Goal: Task Accomplishment & Management: Use online tool/utility

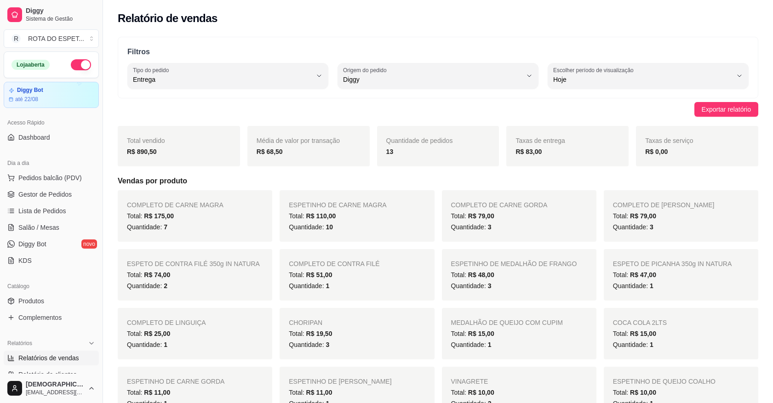
select select "DELIVERY"
select select "DIGGY"
select select "0"
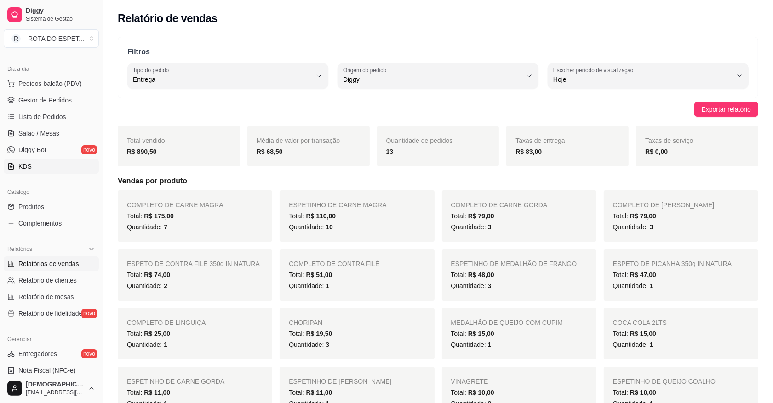
scroll to position [172, 0]
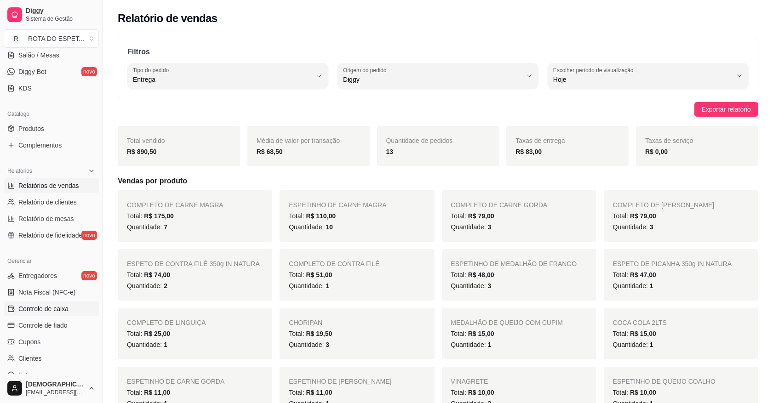
click at [59, 307] on span "Controle de caixa" at bounding box center [43, 308] width 50 height 9
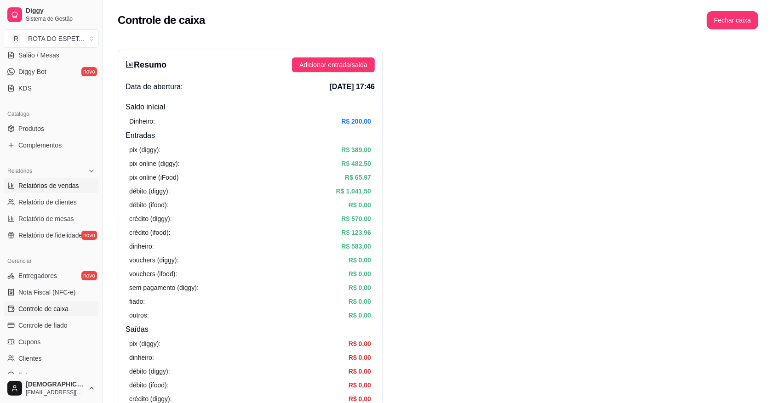
click at [57, 182] on span "Relatórios de vendas" at bounding box center [48, 185] width 61 height 9
select select "ALL"
select select "0"
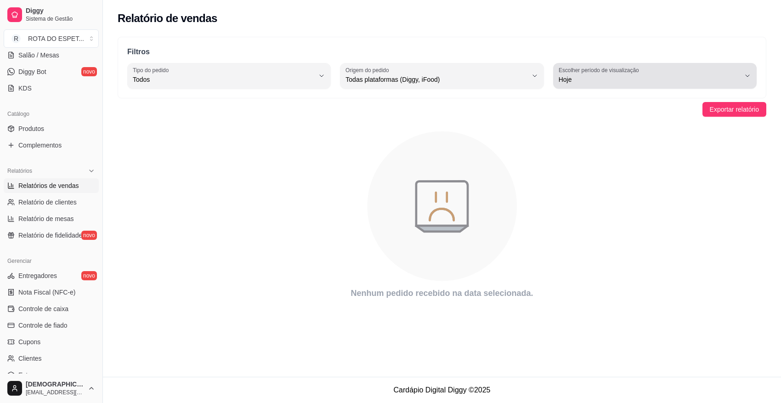
click at [747, 70] on button "Escolher período de visualização Hoje" at bounding box center [655, 76] width 204 height 26
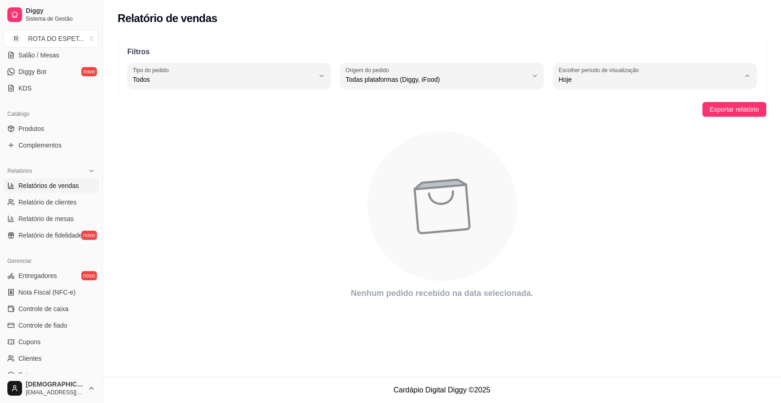
click at [568, 118] on span "Ontem" at bounding box center [650, 116] width 173 height 9
type input "1"
select select "1"
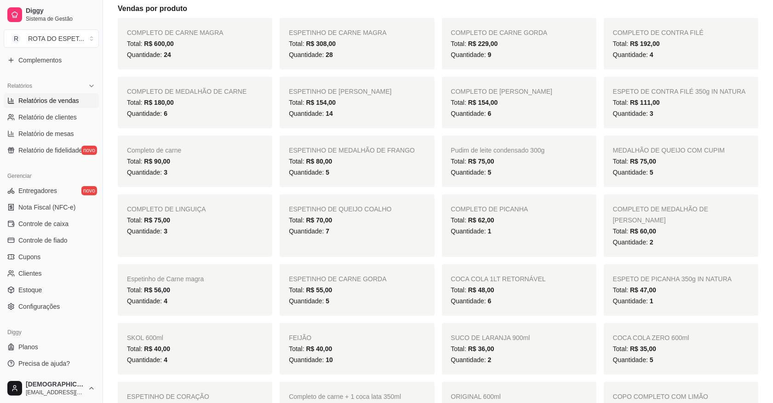
scroll to position [258, 0]
click at [41, 225] on span "Controle de caixa" at bounding box center [43, 223] width 50 height 9
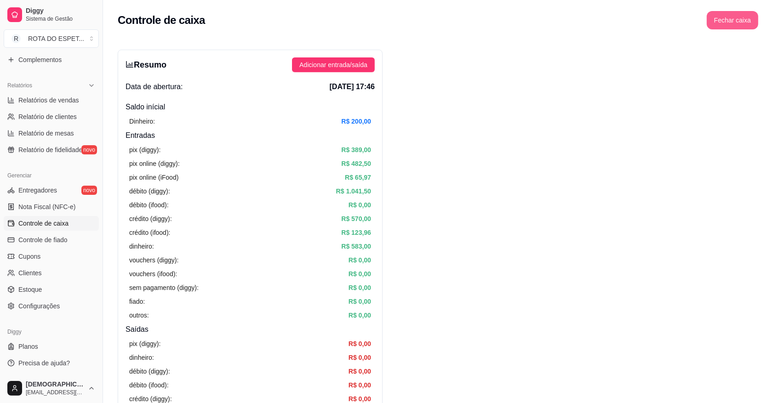
click at [741, 18] on button "Fechar caixa" at bounding box center [732, 20] width 51 height 18
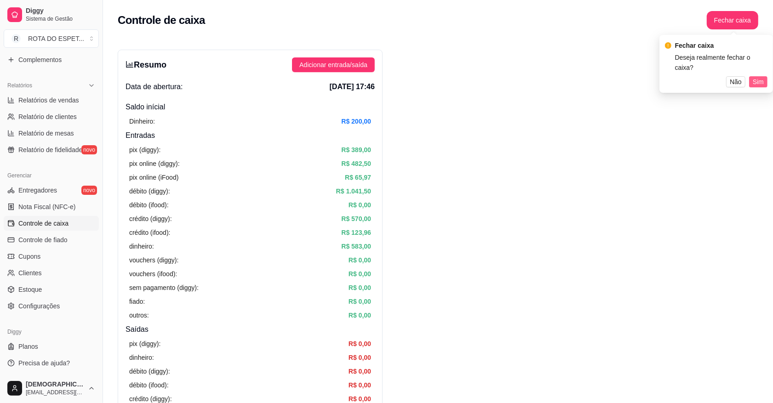
click at [761, 77] on span "Sim" at bounding box center [757, 82] width 11 height 10
